Goal: Task Accomplishment & Management: Use online tool/utility

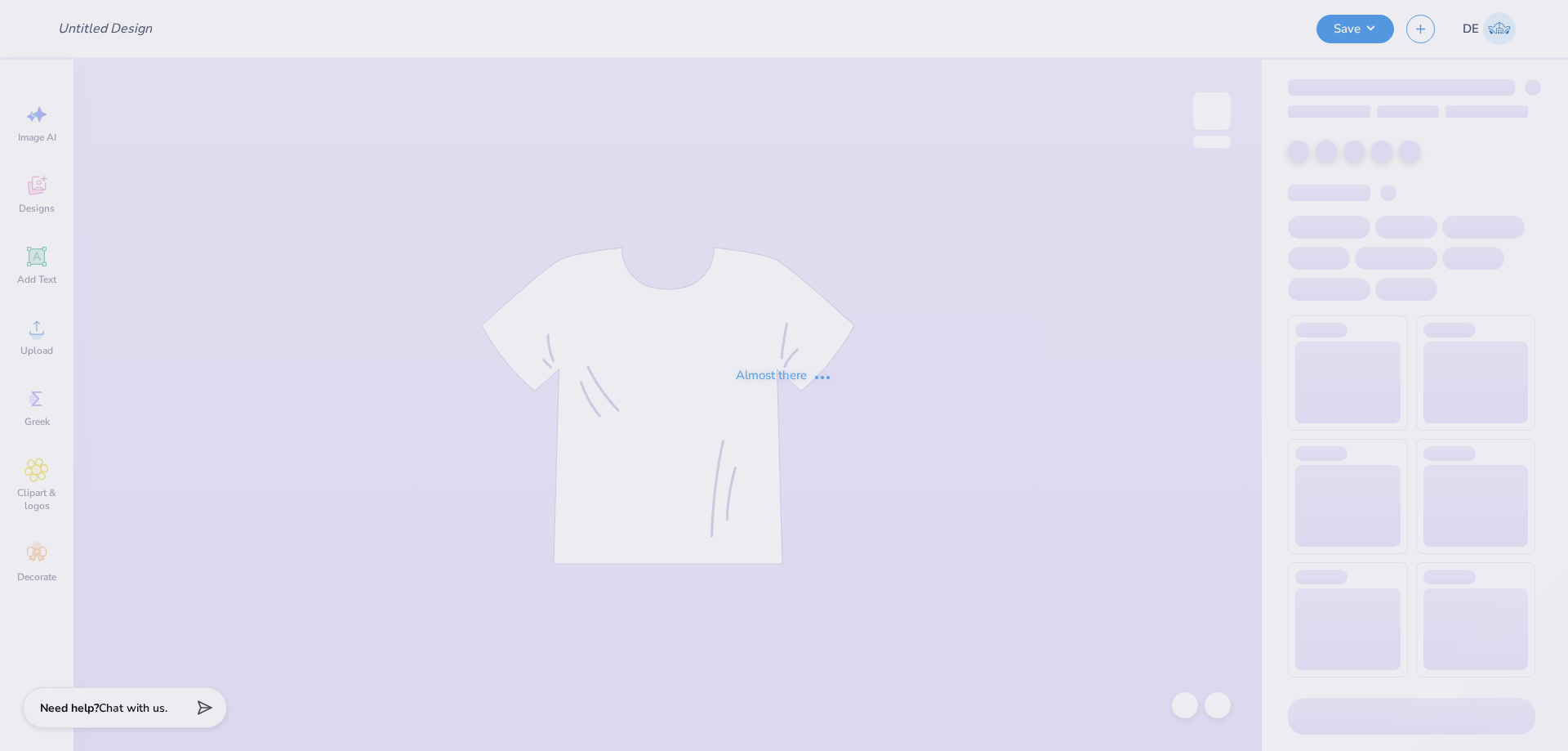
type input "Alpha phi parents weekend merch"
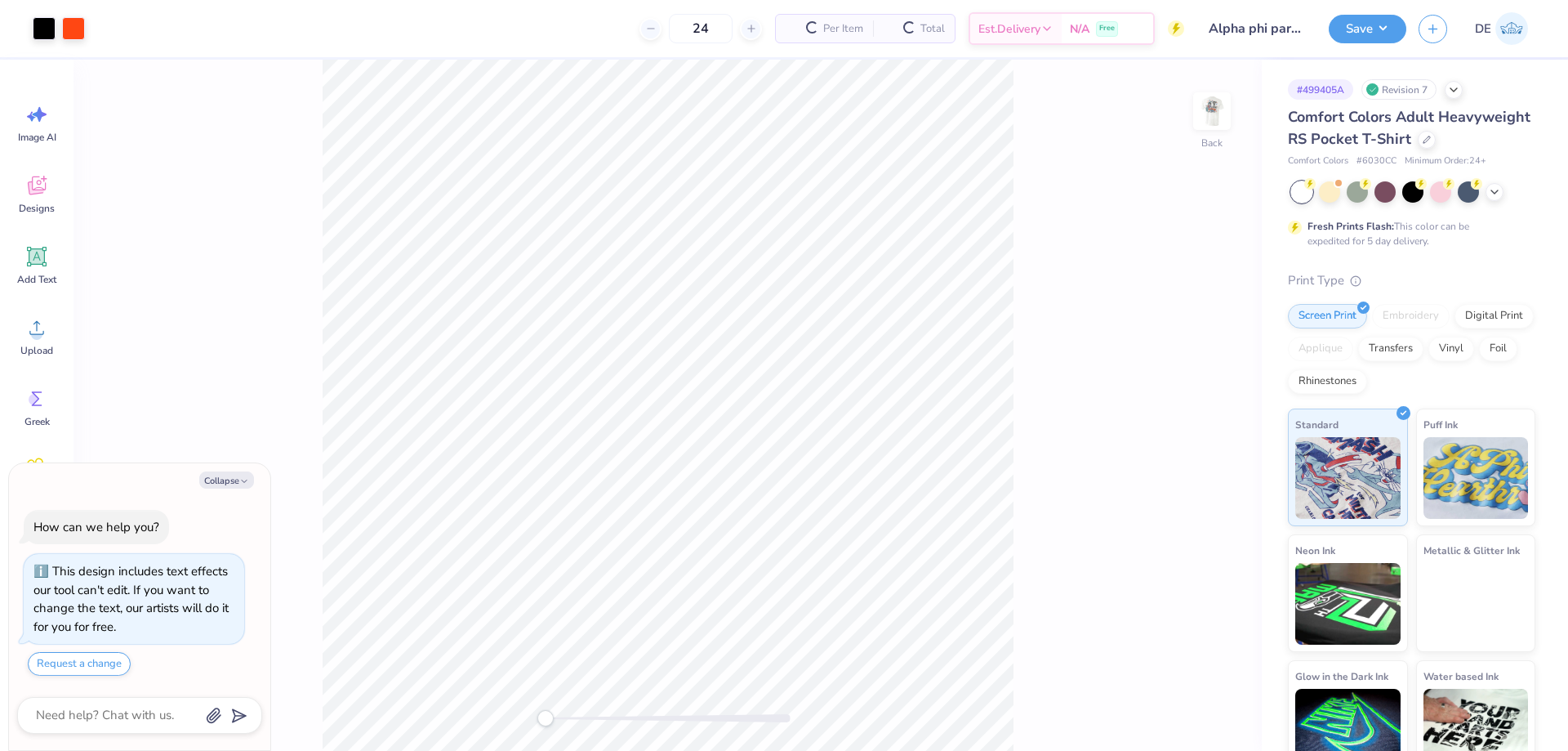
type textarea "x"
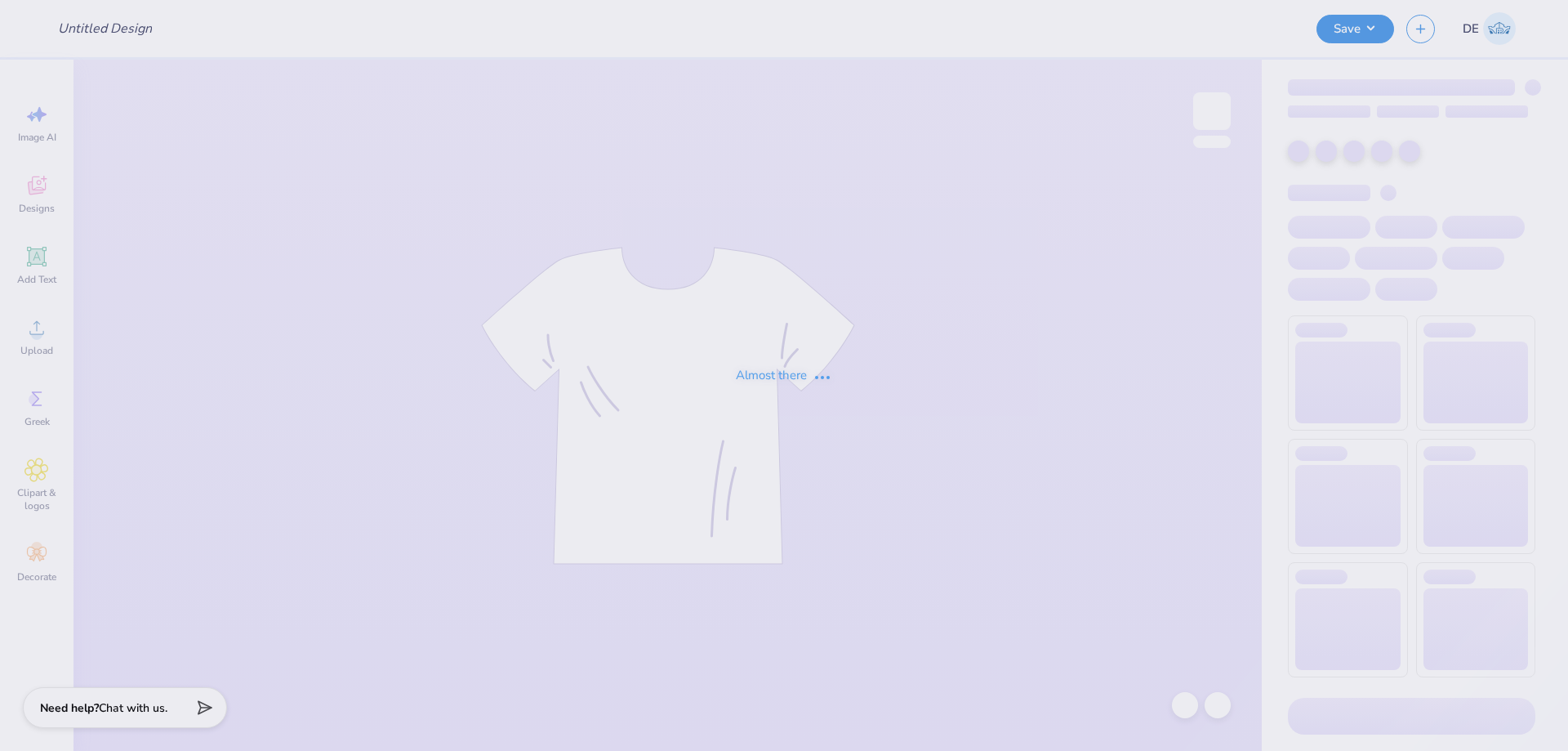
type input "Sophia Carpenter : Hofstra University"
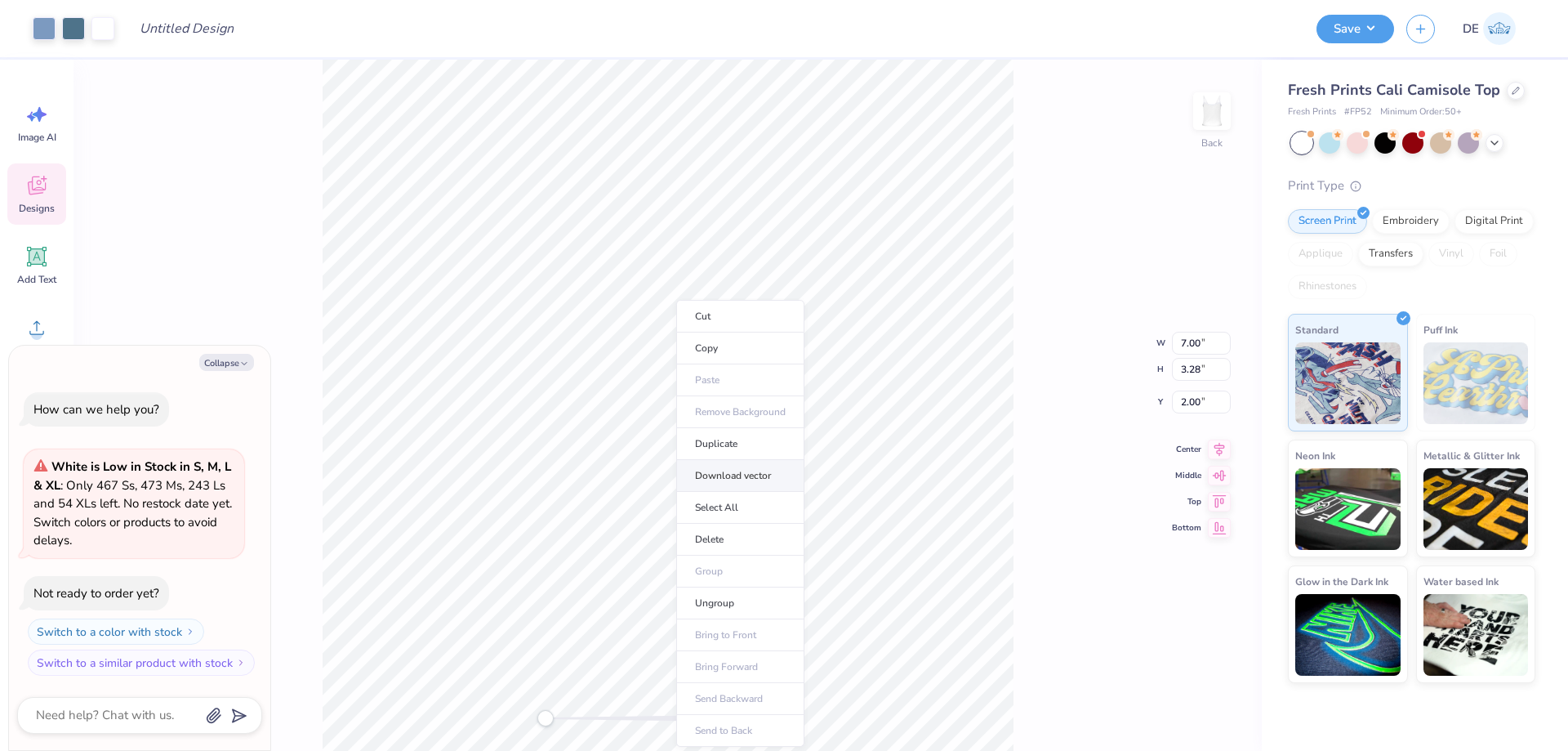
click at [703, 473] on li "Download vector" at bounding box center [740, 476] width 128 height 32
type textarea "x"
